Goal: Task Accomplishment & Management: Manage account settings

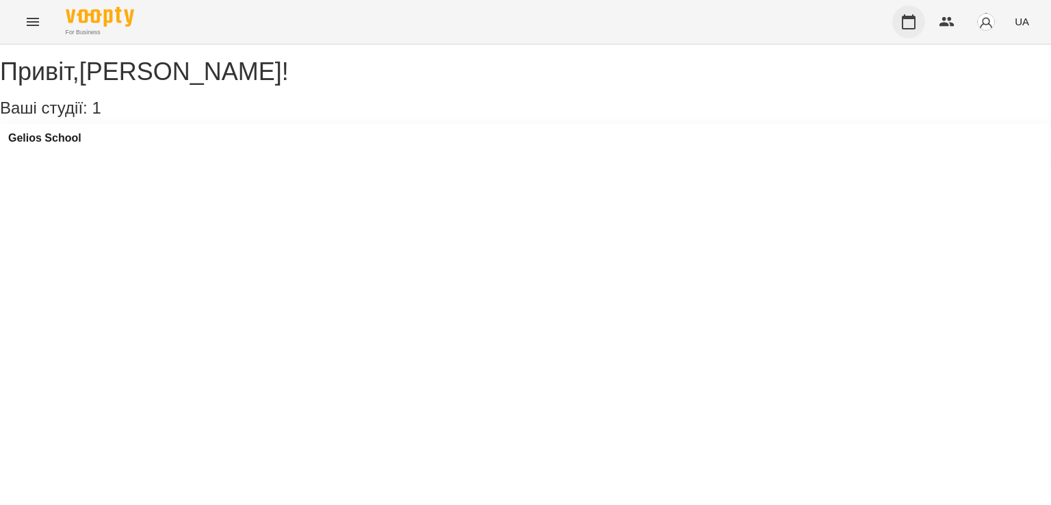
click at [917, 24] on icon "button" at bounding box center [908, 22] width 16 height 16
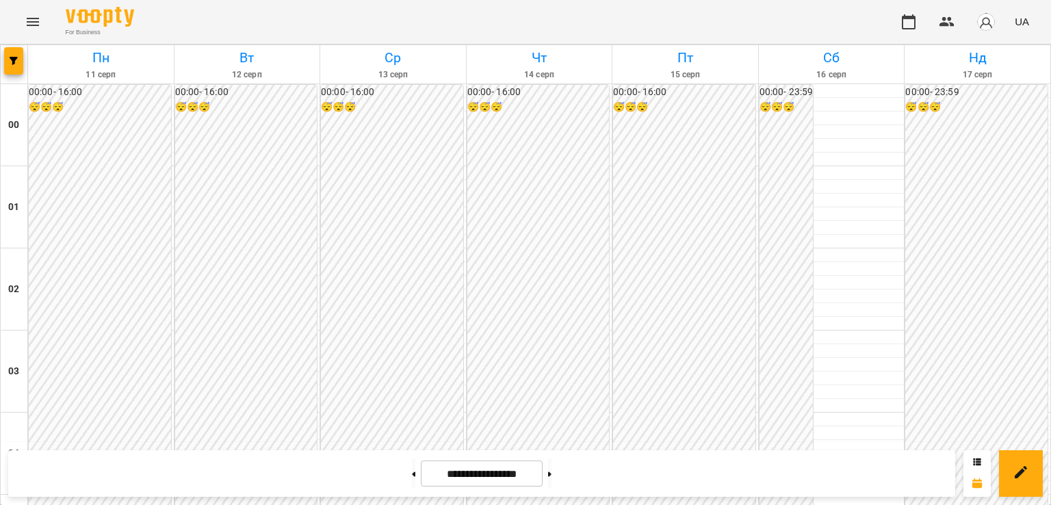
scroll to position [1369, 0]
click at [552, 477] on button at bounding box center [549, 473] width 3 height 30
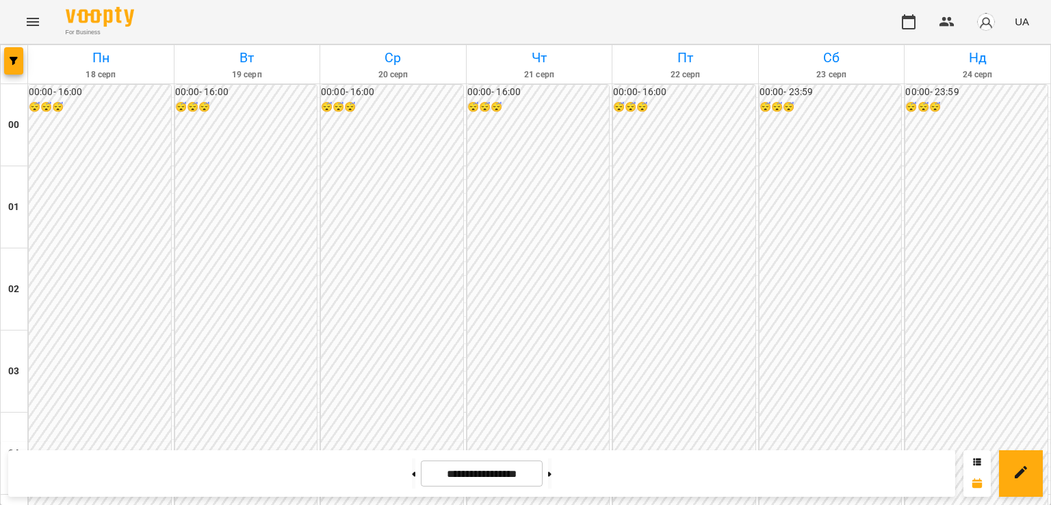
scroll to position [1300, 0]
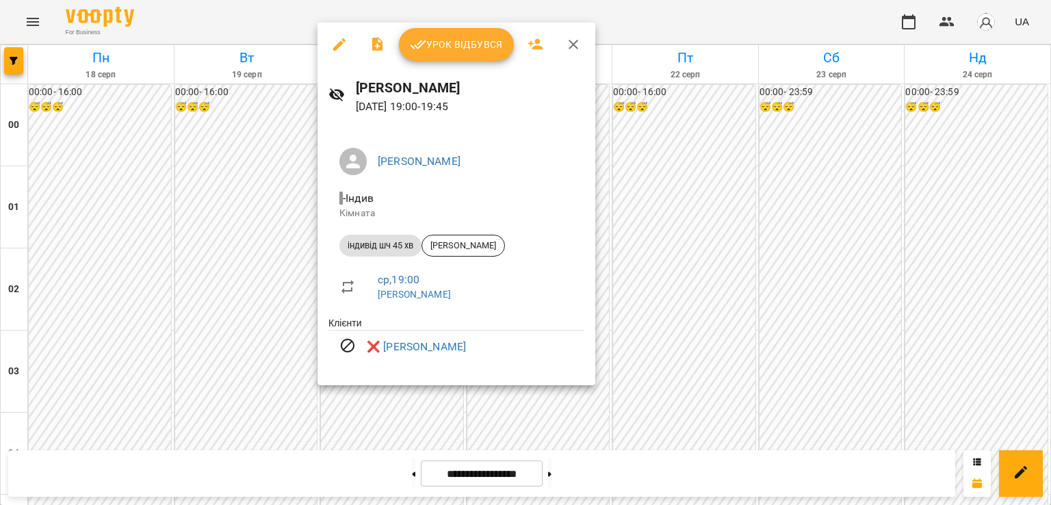
drag, startPoint x: 569, startPoint y: 39, endPoint x: 562, endPoint y: 110, distance: 71.5
click at [569, 39] on icon "button" at bounding box center [573, 44] width 16 height 16
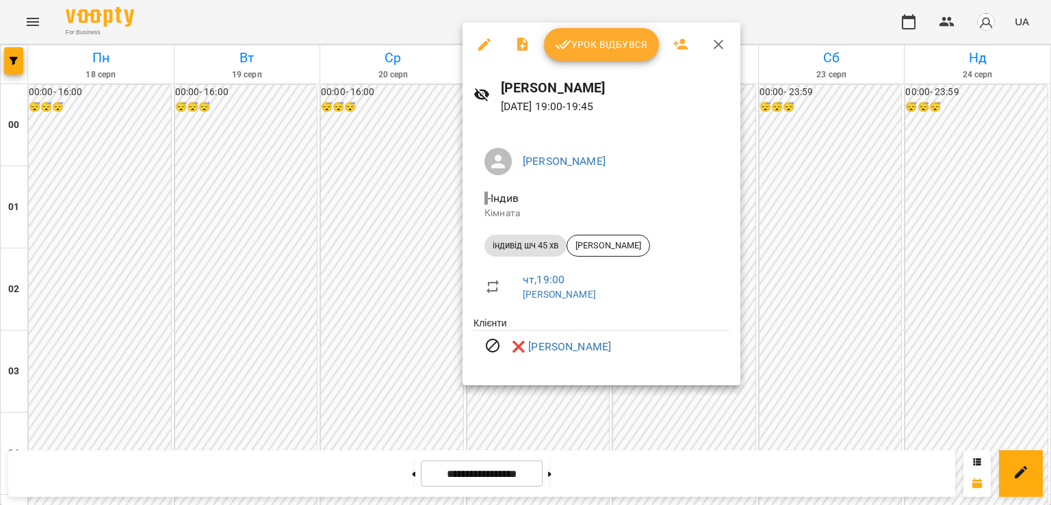
click at [713, 44] on icon "button" at bounding box center [718, 44] width 16 height 16
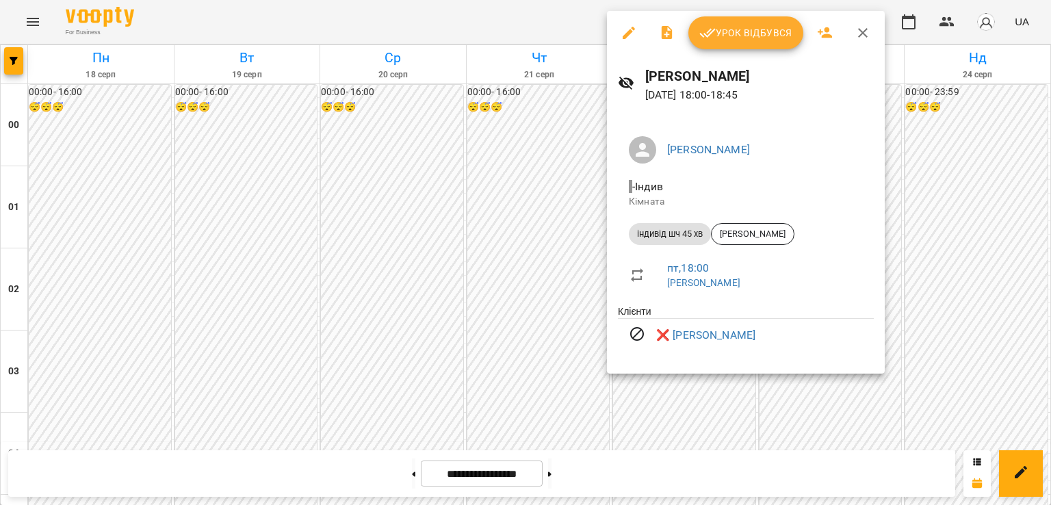
click at [855, 29] on icon "button" at bounding box center [863, 33] width 16 height 16
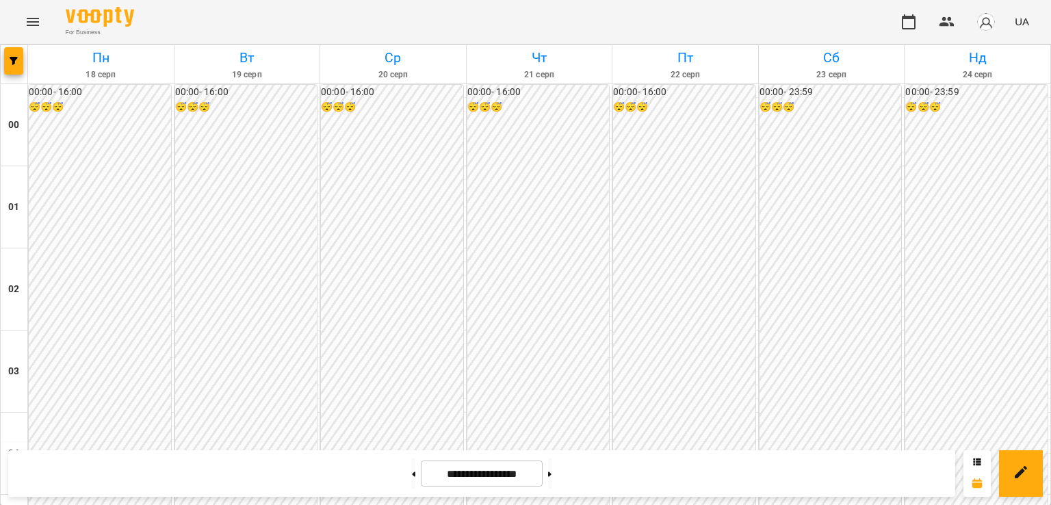
scroll to position [1232, 0]
click at [412, 470] on button at bounding box center [413, 473] width 3 height 30
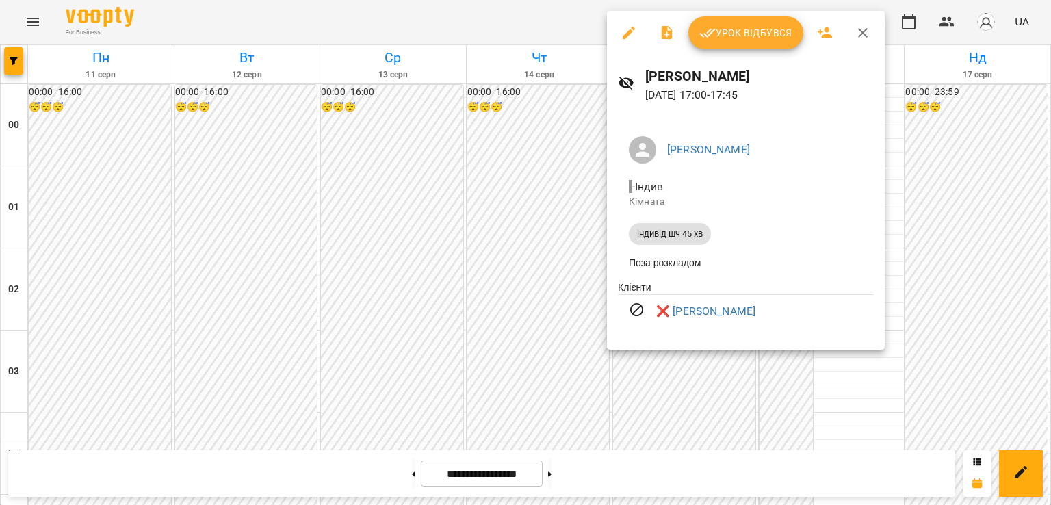
click at [569, 287] on div at bounding box center [525, 252] width 1051 height 505
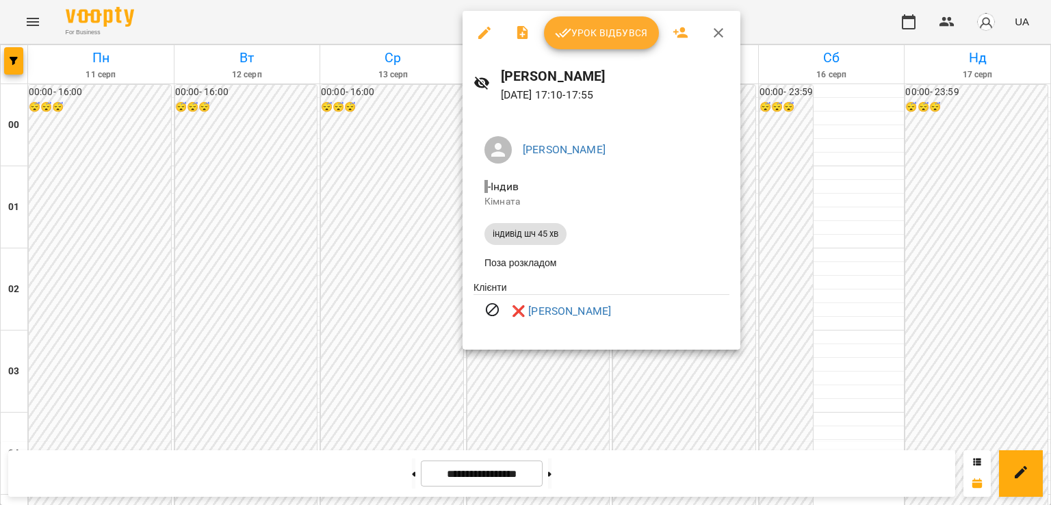
click at [561, 471] on div at bounding box center [525, 252] width 1051 height 505
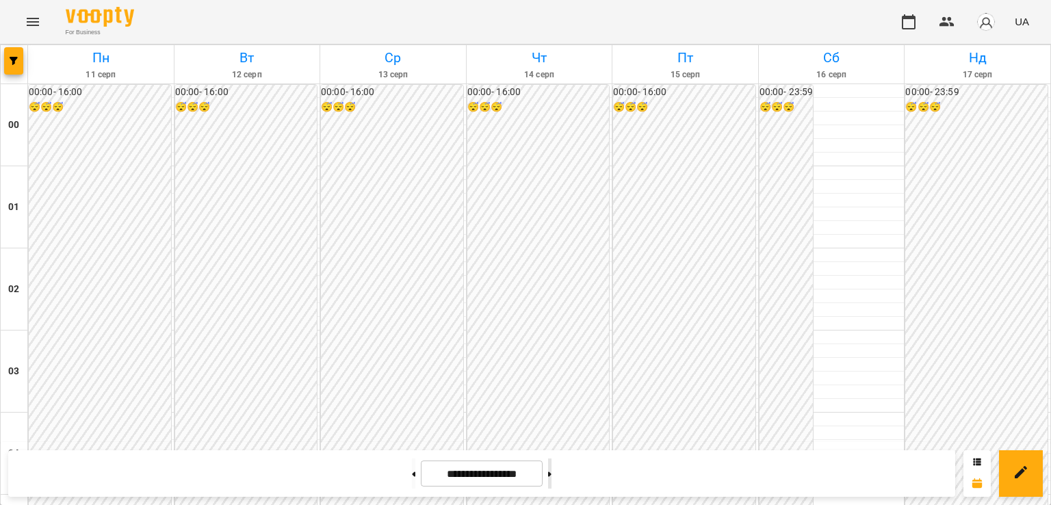
click at [552, 471] on icon at bounding box center [549, 473] width 3 height 5
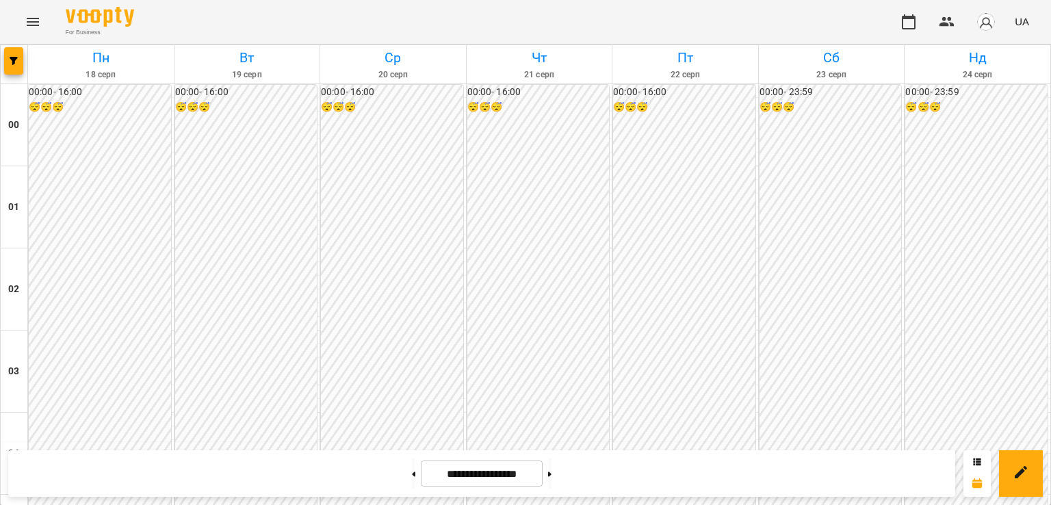
scroll to position [1300, 0]
click at [552, 471] on icon at bounding box center [549, 473] width 3 height 5
type input "**********"
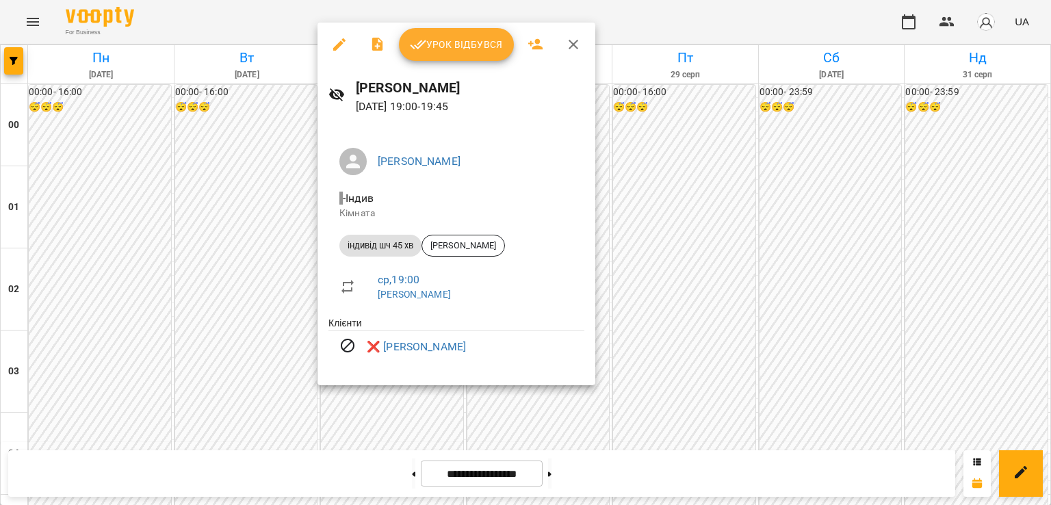
click at [116, 372] on div at bounding box center [525, 252] width 1051 height 505
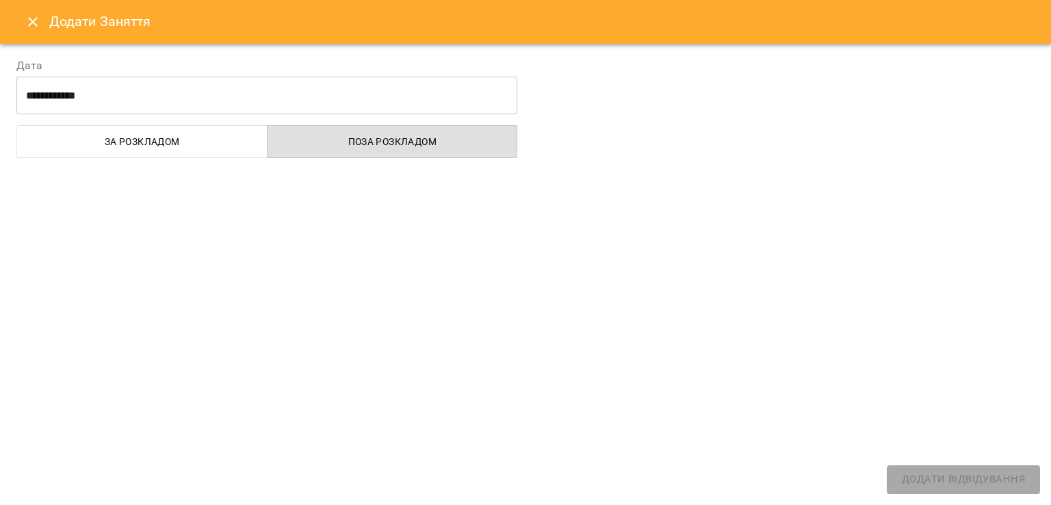
select select "**********"
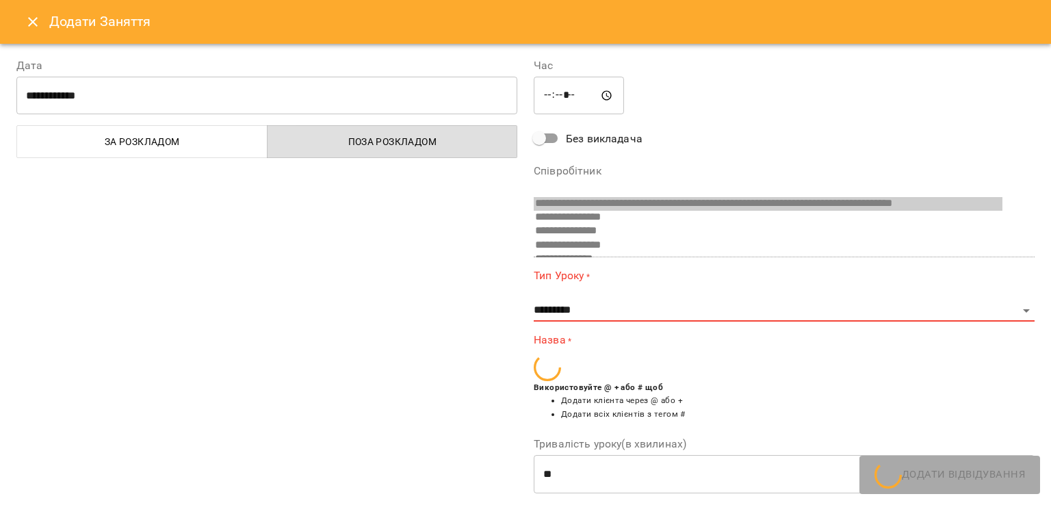
scroll to position [714, 0]
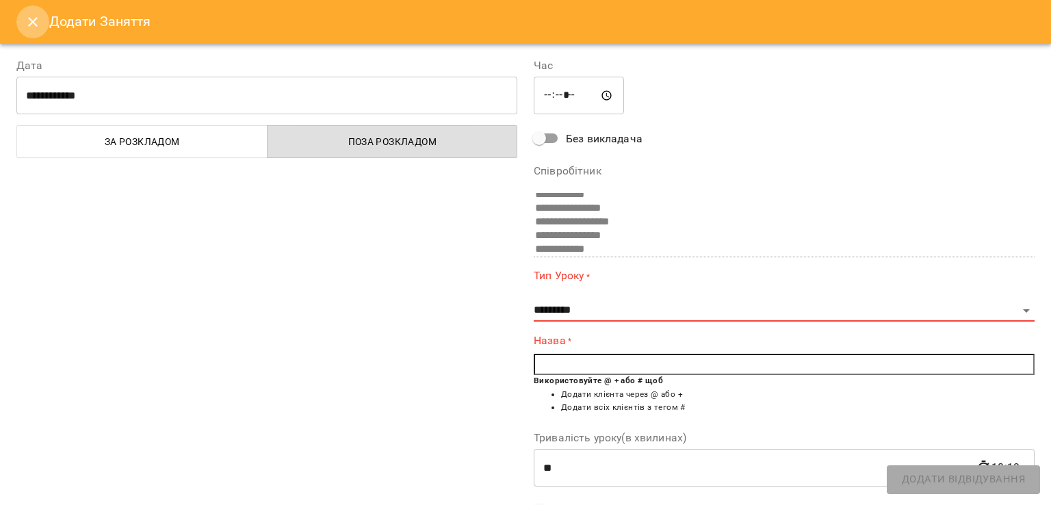
click at [26, 17] on icon "Close" at bounding box center [33, 22] width 16 height 16
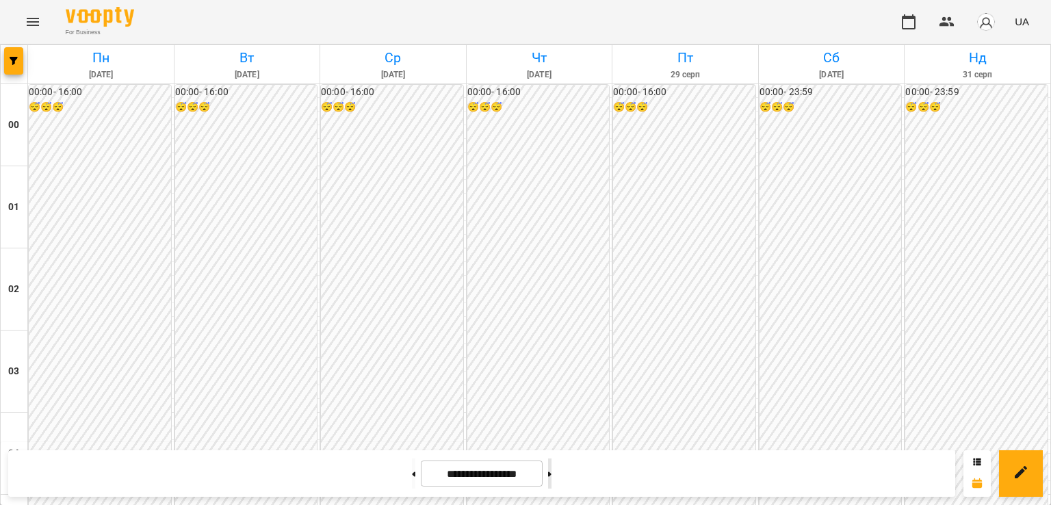
click at [552, 475] on button at bounding box center [549, 473] width 3 height 30
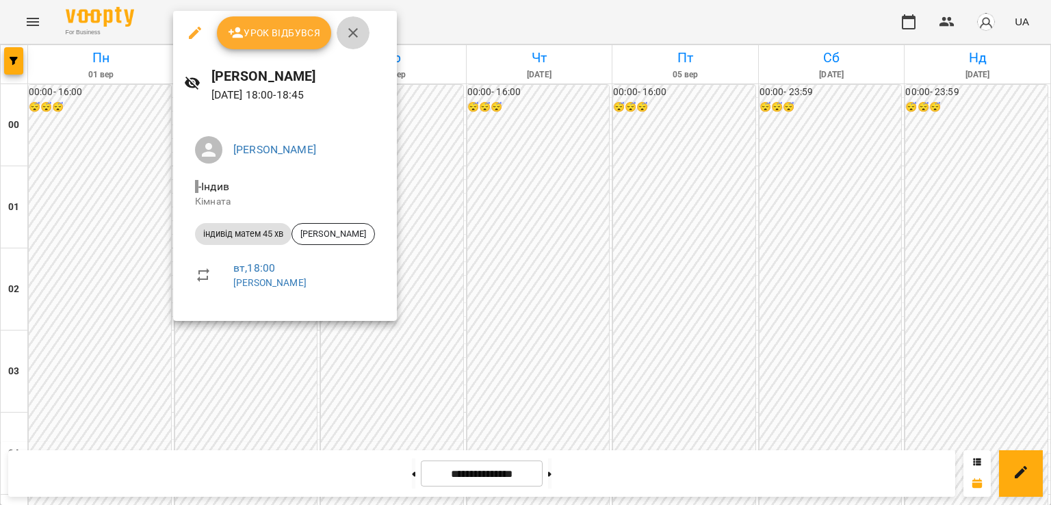
click at [351, 36] on icon "button" at bounding box center [353, 33] width 16 height 16
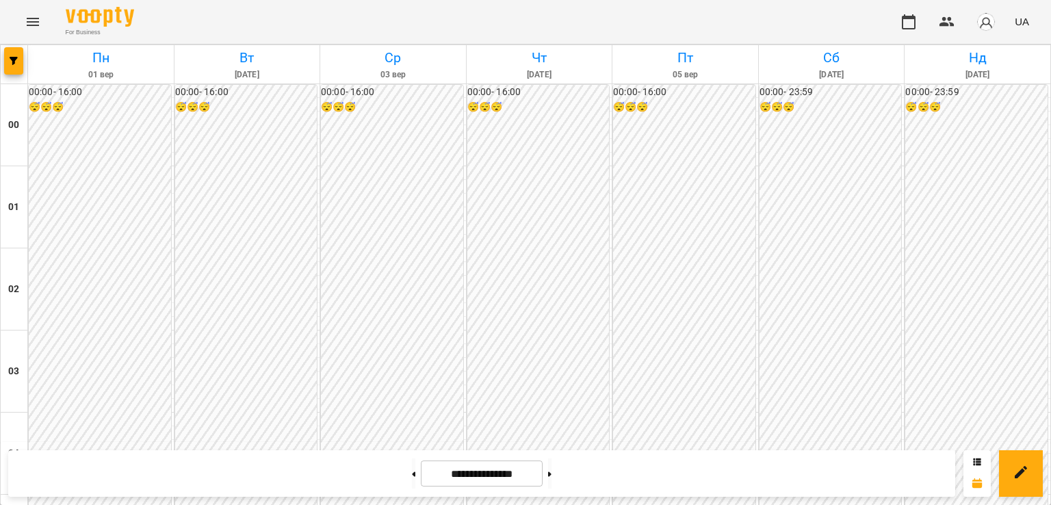
scroll to position [1300, 0]
click at [452, 469] on input "**********" at bounding box center [482, 474] width 122 height 27
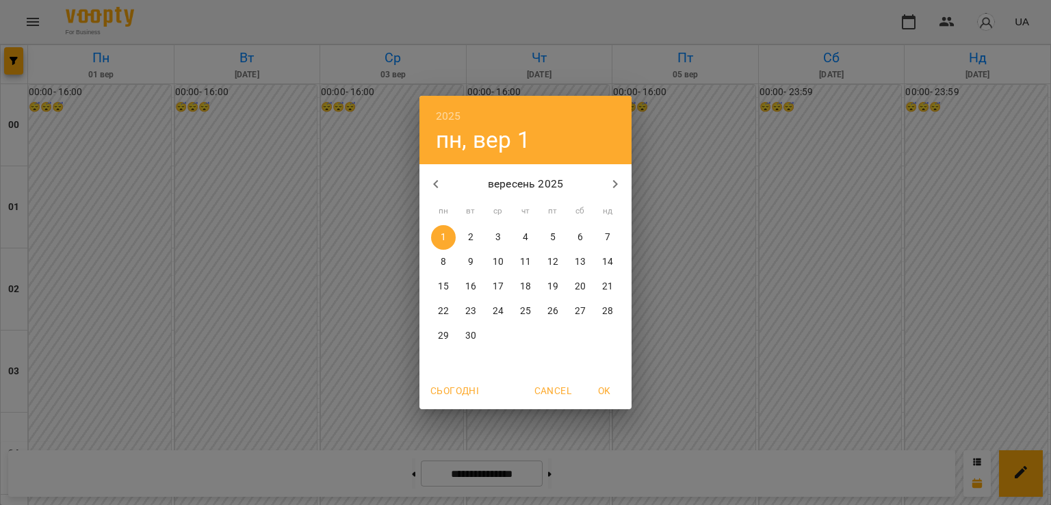
click at [430, 173] on button "button" at bounding box center [435, 184] width 33 height 33
click at [444, 315] on p "18" at bounding box center [443, 311] width 11 height 14
type input "**********"
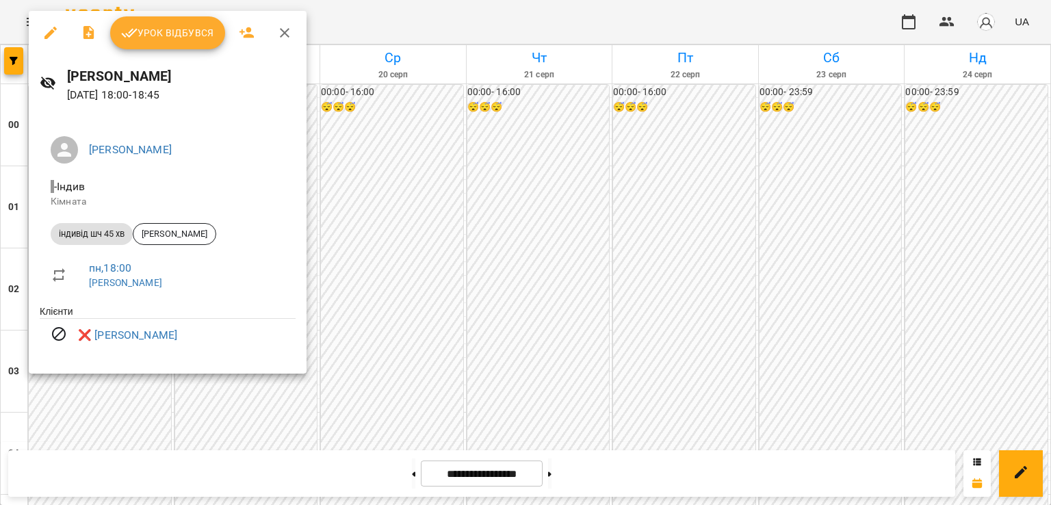
click at [164, 389] on div at bounding box center [525, 252] width 1051 height 505
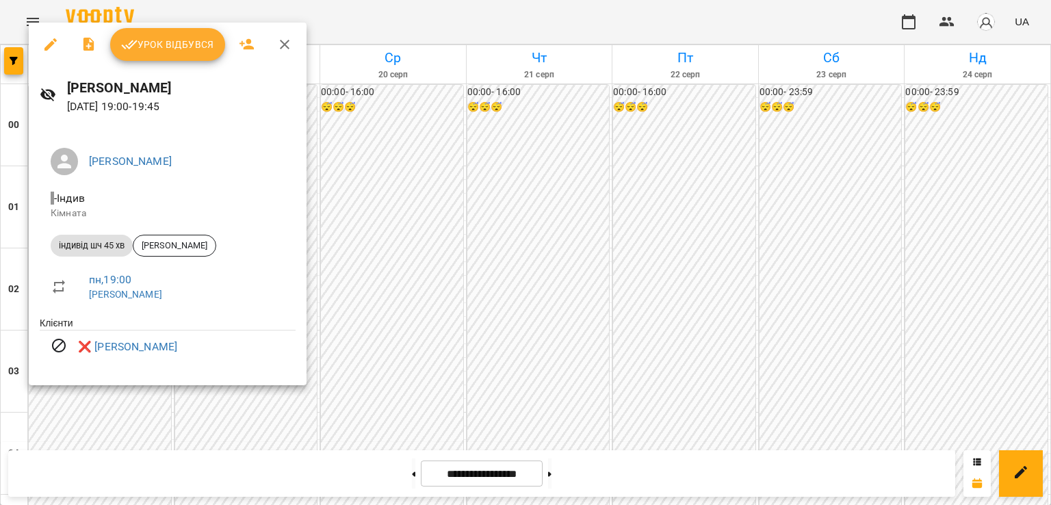
click at [370, 380] on div at bounding box center [525, 252] width 1051 height 505
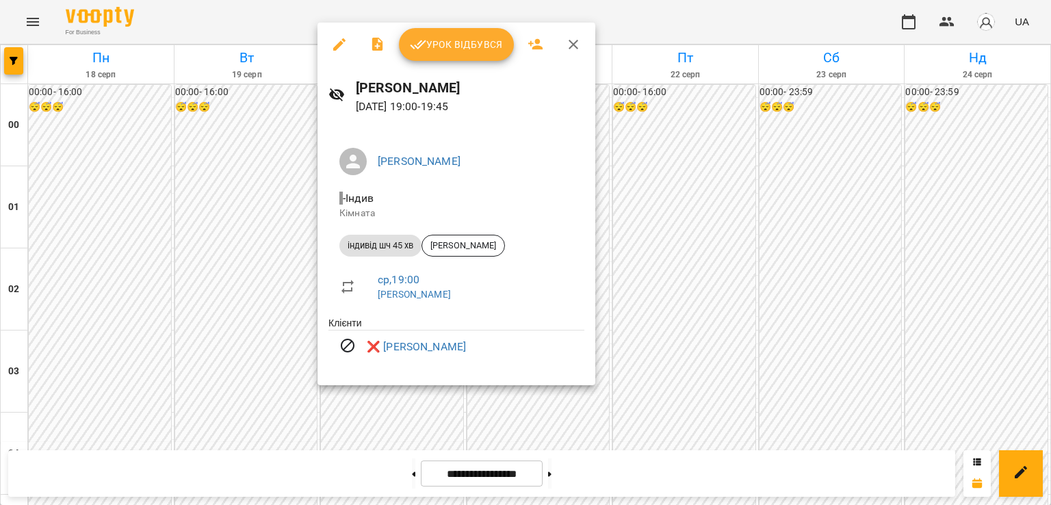
click at [558, 396] on div at bounding box center [525, 252] width 1051 height 505
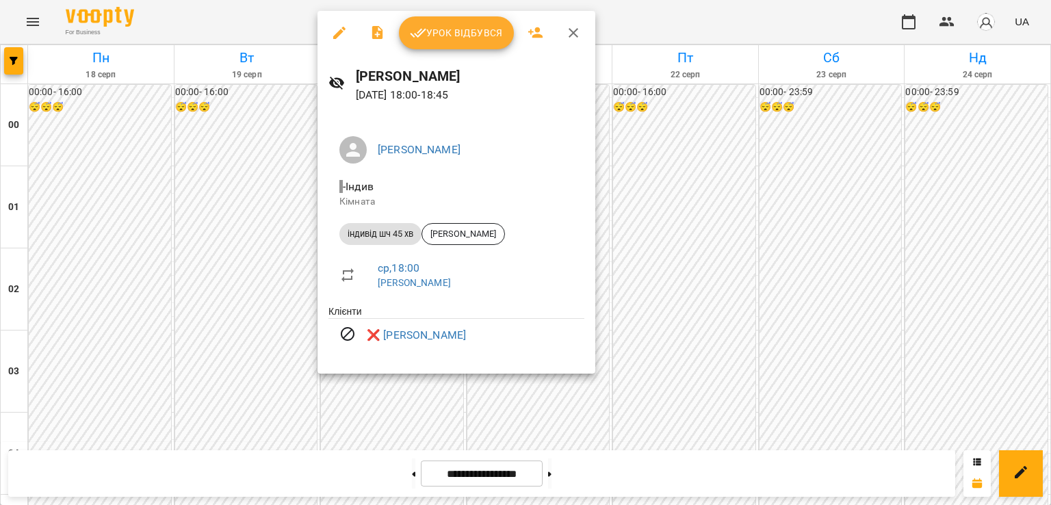
click at [568, 34] on icon "button" at bounding box center [573, 33] width 16 height 16
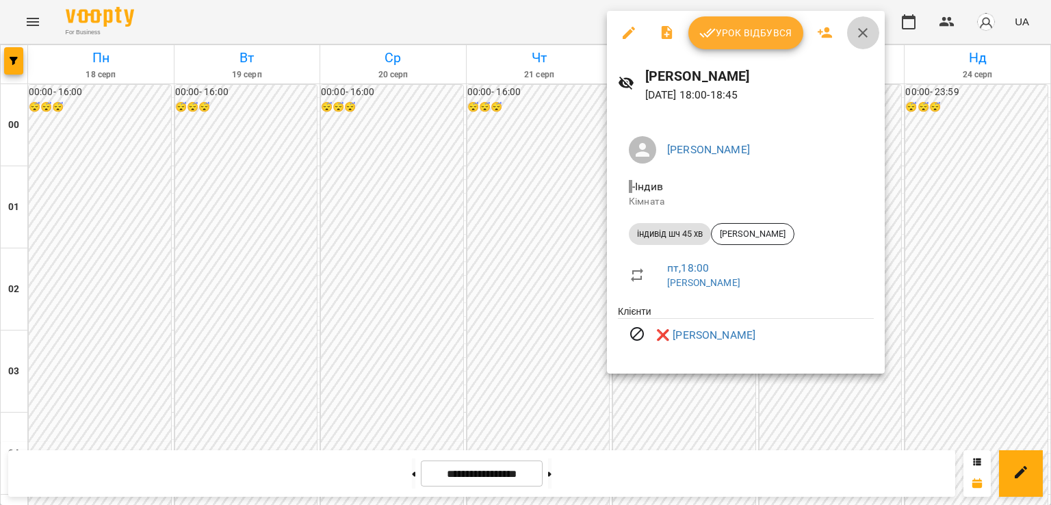
click at [858, 28] on icon "button" at bounding box center [863, 33] width 10 height 10
